Goal: Navigation & Orientation: Find specific page/section

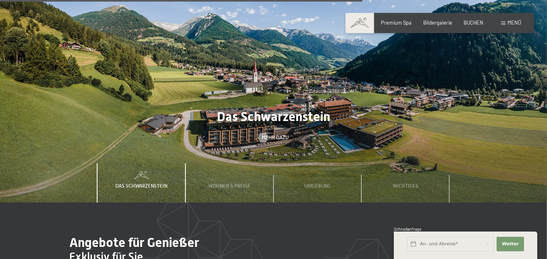
scroll to position [2136, 0]
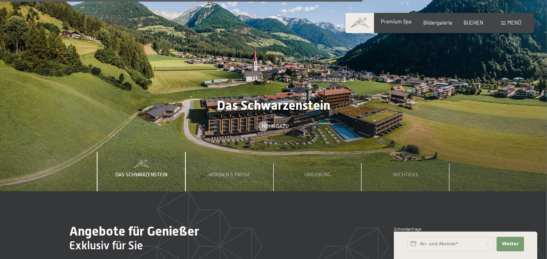
click at [381, 25] on span "Premium Spa" at bounding box center [396, 21] width 31 height 6
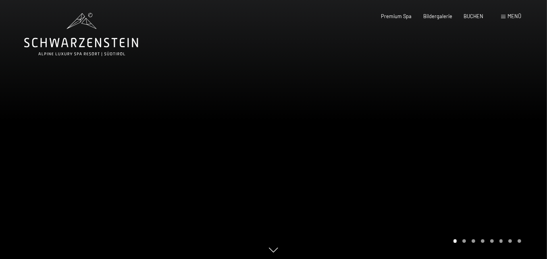
click at [462, 241] on div at bounding box center [411, 131] width 274 height 262
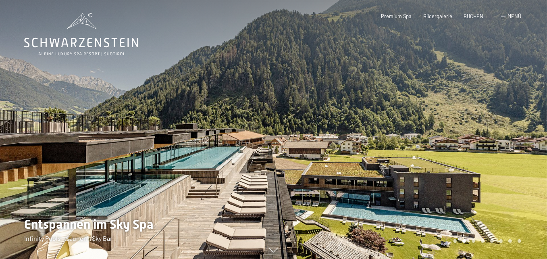
click at [464, 240] on div "Carousel Pagination" at bounding box center [486, 241] width 71 height 4
click at [471, 240] on div "Carousel Page 3" at bounding box center [473, 241] width 4 height 4
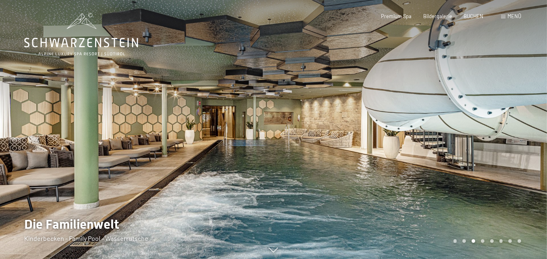
click at [481, 239] on div "Carousel Page 4" at bounding box center [483, 241] width 4 height 4
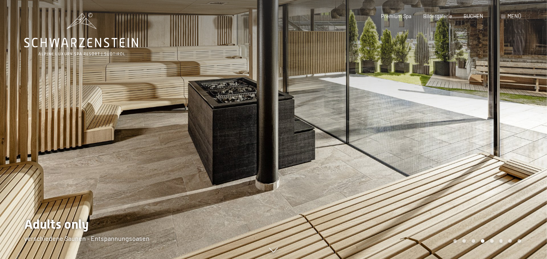
click at [490, 239] on div "Carousel Page 5" at bounding box center [492, 241] width 4 height 4
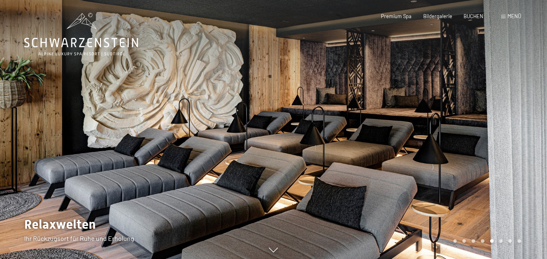
click at [494, 239] on div "Carousel Pagination" at bounding box center [486, 241] width 71 height 4
click at [499, 239] on div "Carousel Page 6" at bounding box center [501, 241] width 4 height 4
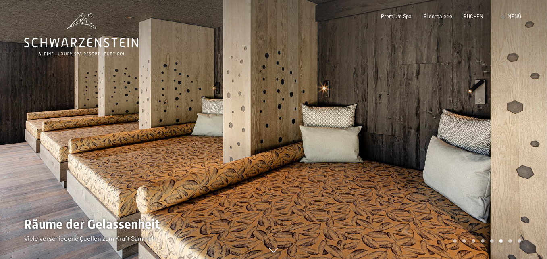
click at [504, 239] on div "Carousel Pagination" at bounding box center [486, 241] width 71 height 4
click at [508, 239] on div "Carousel Page 7" at bounding box center [510, 241] width 4 height 4
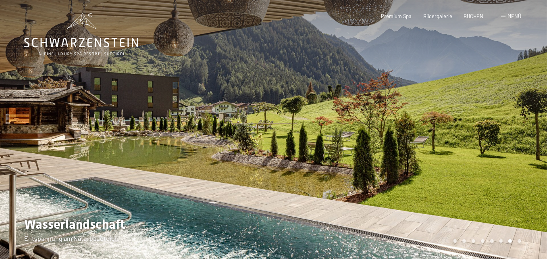
click at [517, 239] on div "Carousel Page 8" at bounding box center [519, 241] width 4 height 4
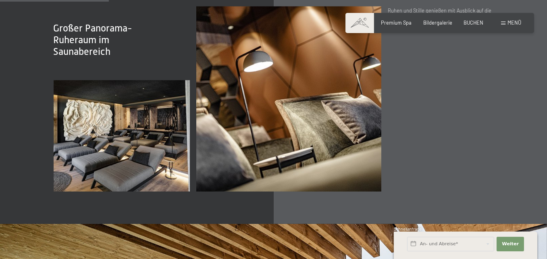
scroll to position [967, 0]
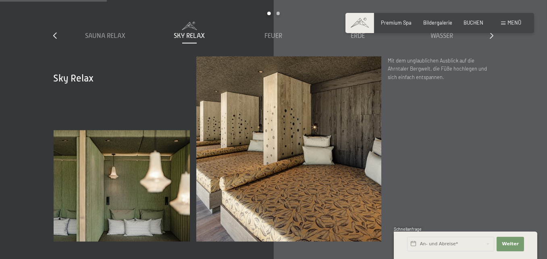
scroll to position [927, 0]
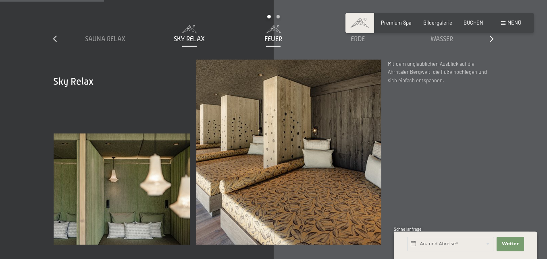
click at [272, 43] on span "Feuer" at bounding box center [273, 38] width 18 height 7
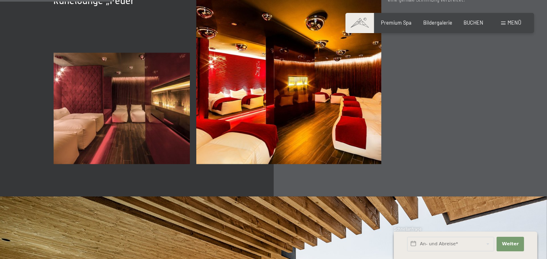
scroll to position [967, 0]
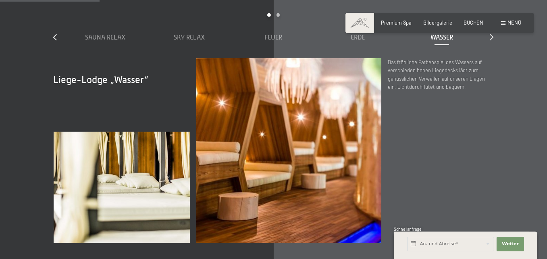
scroll to position [887, 0]
